Goal: Transaction & Acquisition: Purchase product/service

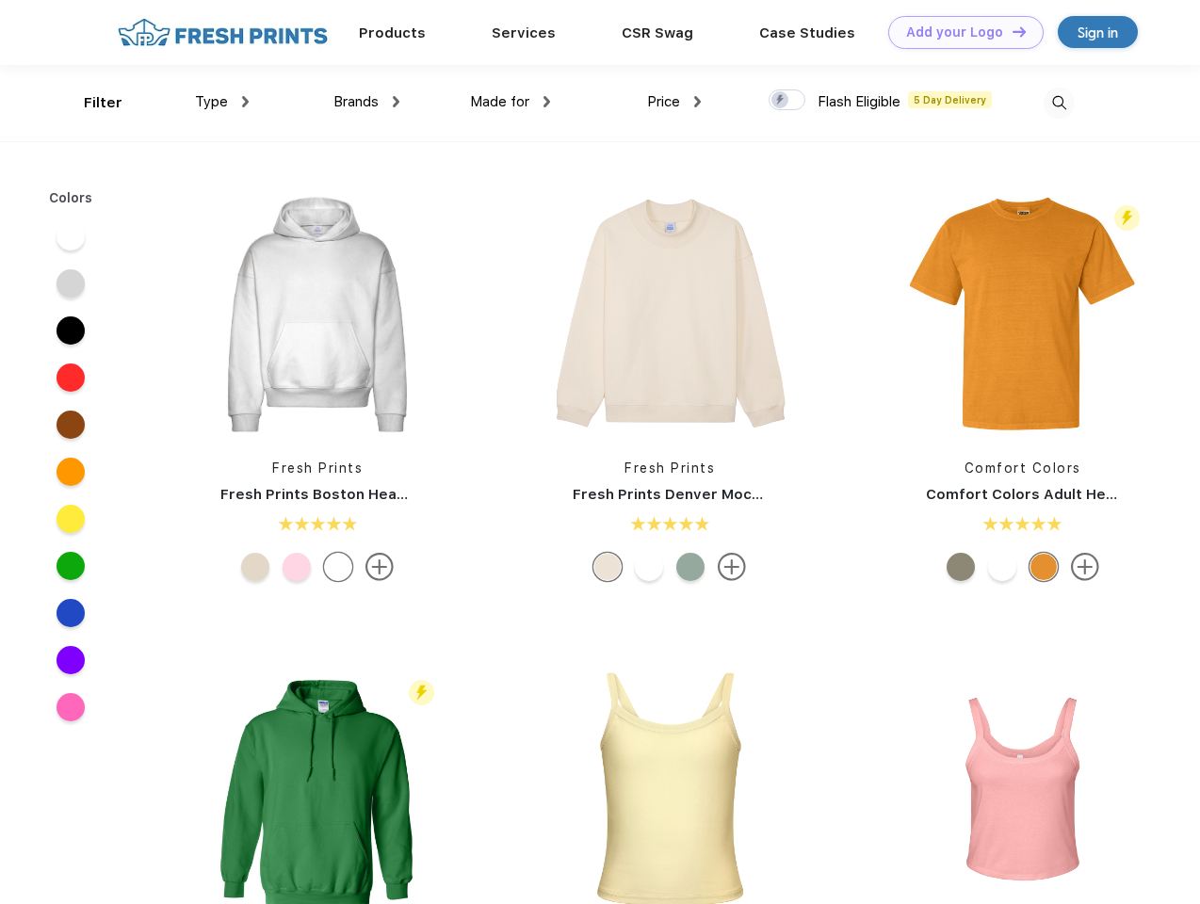
click at [959, 32] on link "Add your Logo Design Tool" at bounding box center [965, 32] width 155 height 33
click at [0, 0] on div "Design Tool" at bounding box center [0, 0] width 0 height 0
click at [1010, 31] on link "Add your Logo Design Tool" at bounding box center [965, 32] width 155 height 33
click at [90, 103] on div "Filter" at bounding box center [103, 103] width 39 height 22
click at [222, 102] on span "Type" at bounding box center [211, 101] width 33 height 17
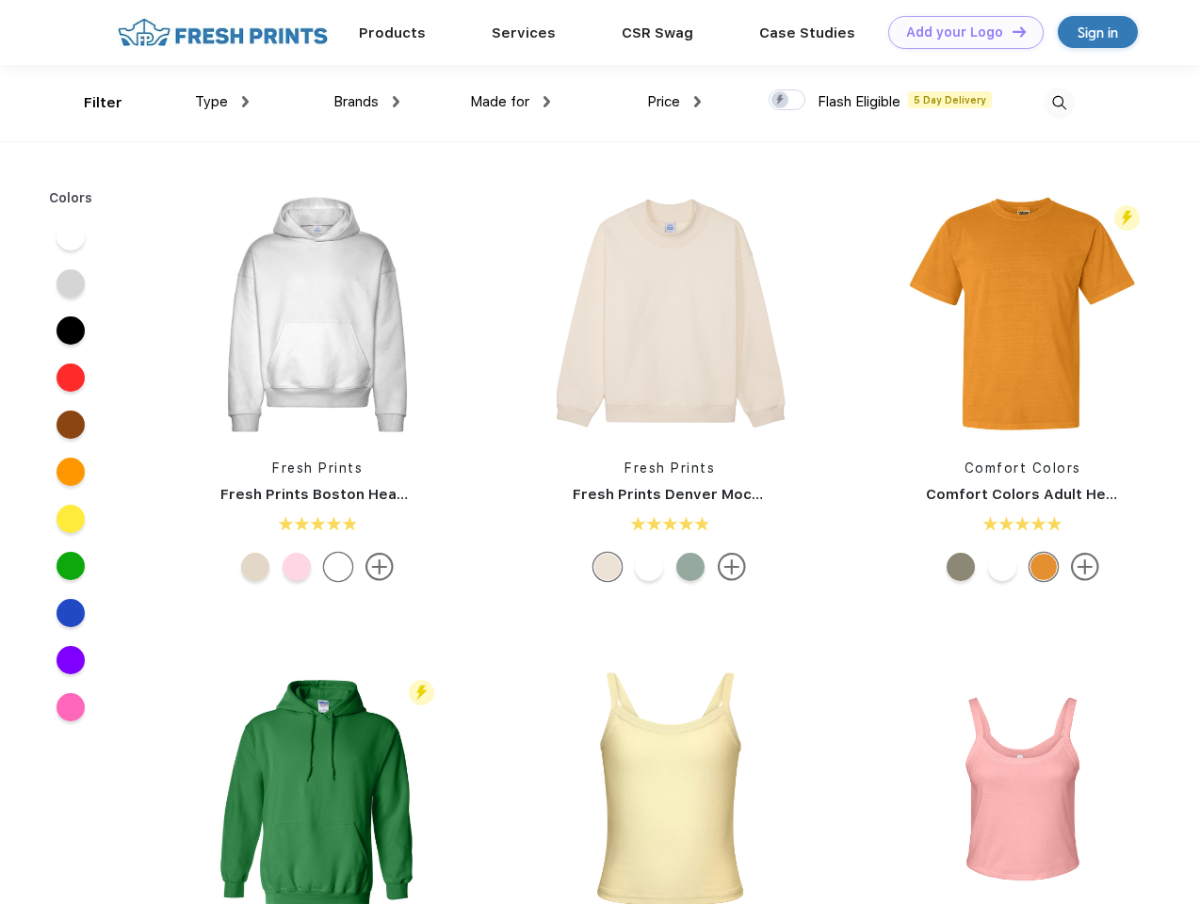
click at [366, 102] on span "Brands" at bounding box center [355, 101] width 45 height 17
click at [510, 102] on span "Made for" at bounding box center [499, 101] width 59 height 17
click at [674, 102] on span "Price" at bounding box center [663, 101] width 33 height 17
click at [787, 101] on div at bounding box center [786, 99] width 37 height 21
click at [781, 101] on input "checkbox" at bounding box center [774, 95] width 12 height 12
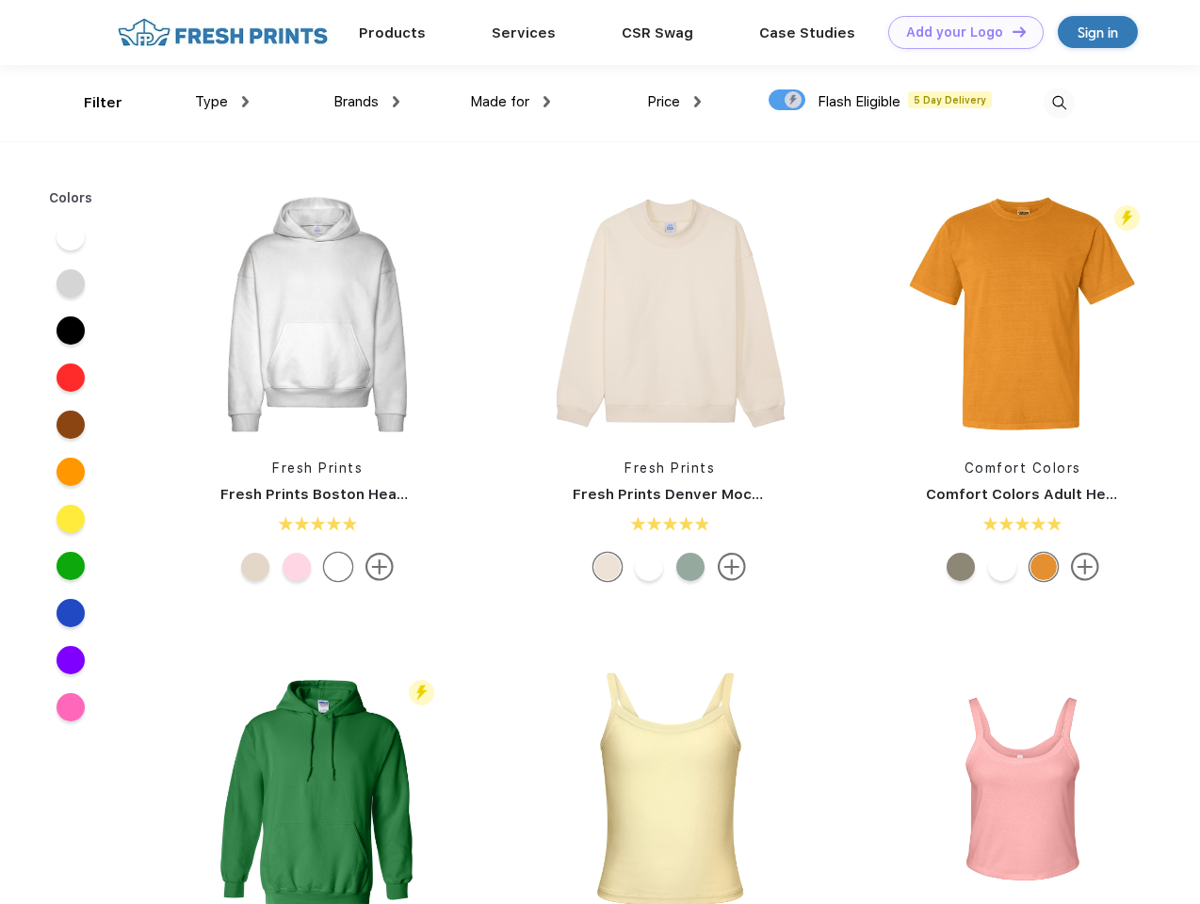
click at [1058, 103] on img at bounding box center [1058, 103] width 31 height 31
